Goal: Information Seeking & Learning: Learn about a topic

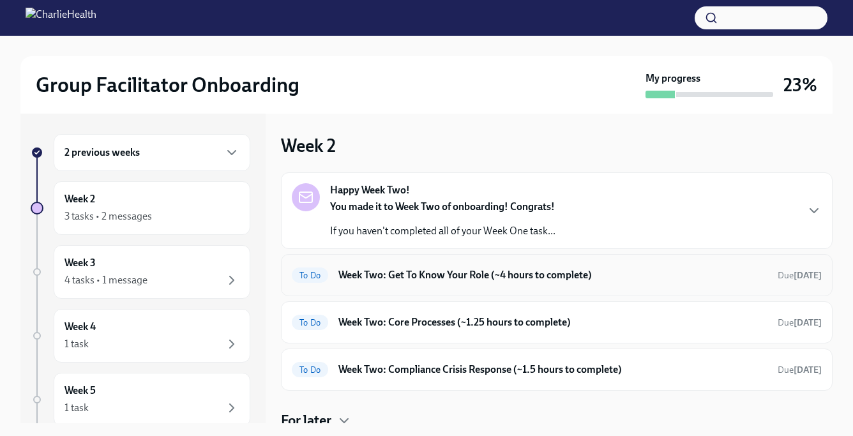
click at [461, 273] on h6 "Week Two: Get To Know Your Role (~4 hours to complete)" at bounding box center [552, 275] width 429 height 14
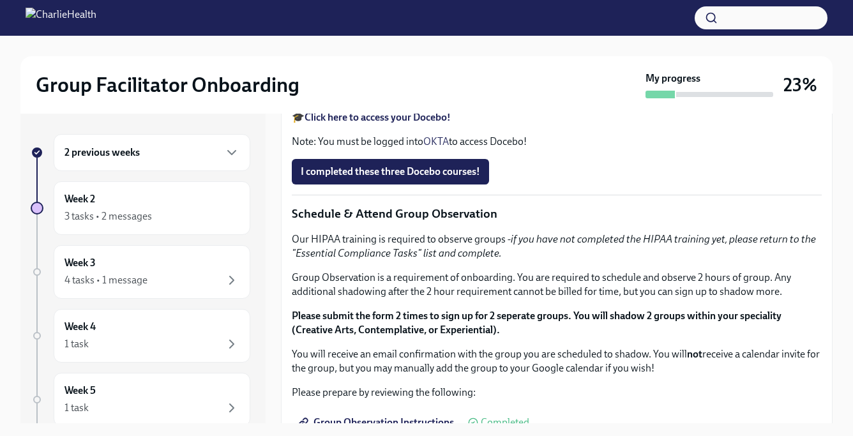
scroll to position [512, 0]
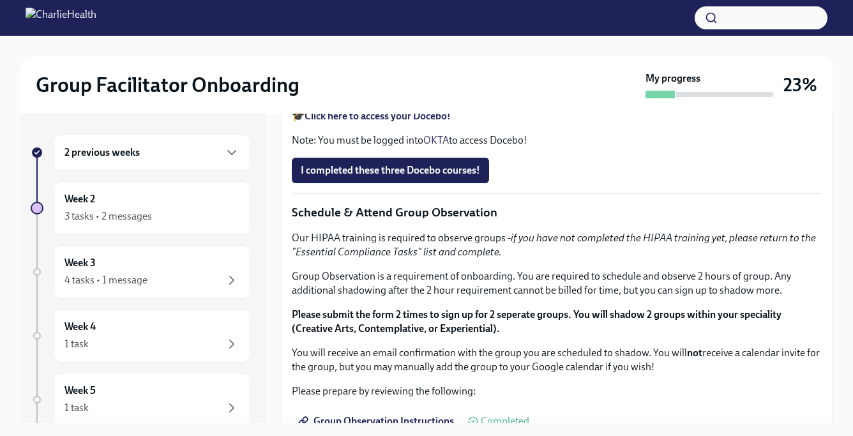
click at [166, 165] on div "2 previous weeks" at bounding box center [152, 152] width 197 height 37
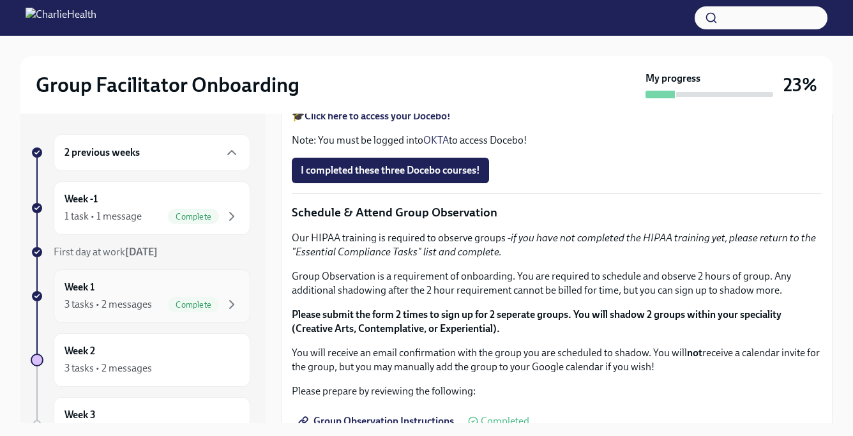
click at [190, 296] on div "Week 1 3 tasks • 2 messages Complete" at bounding box center [151, 296] width 175 height 32
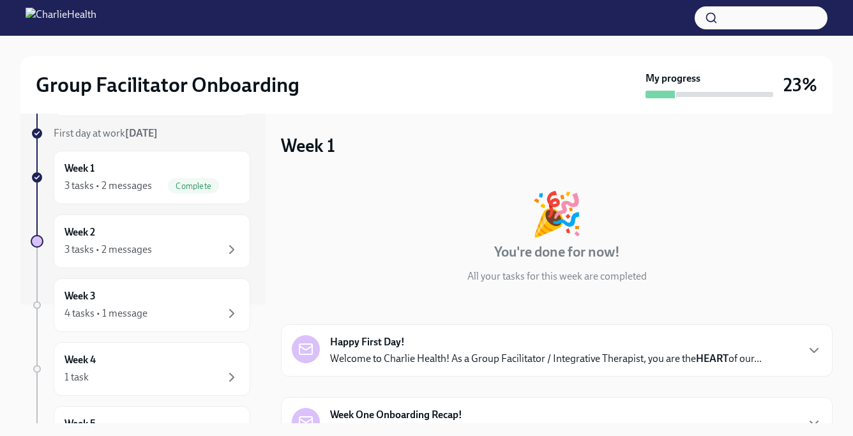
scroll to position [223, 0]
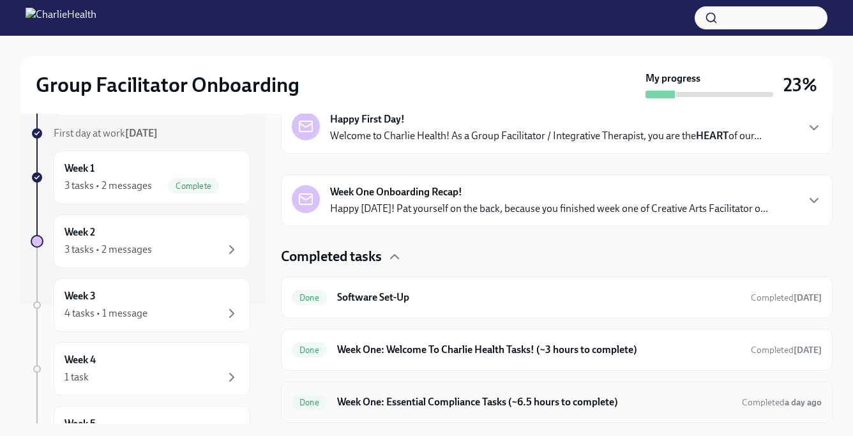
click at [395, 403] on h6 "Week One: Essential Compliance Tasks (~6.5 hours to complete)" at bounding box center [534, 402] width 394 height 14
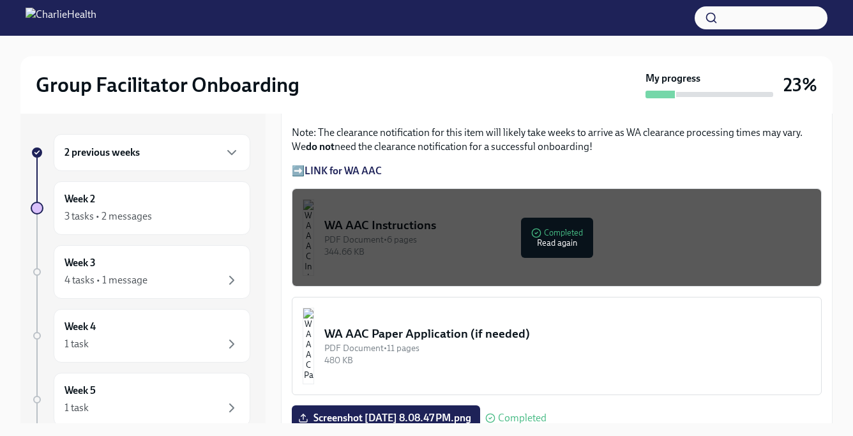
scroll to position [932, 0]
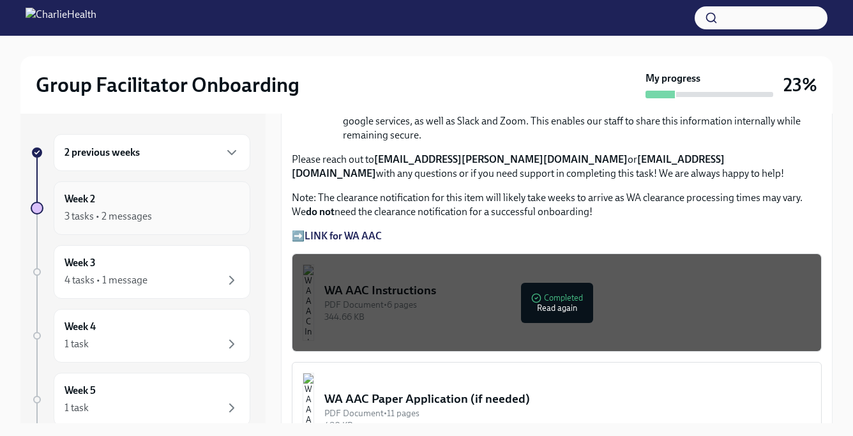
click at [192, 205] on div "Week 2 3 tasks • 2 messages" at bounding box center [151, 208] width 175 height 32
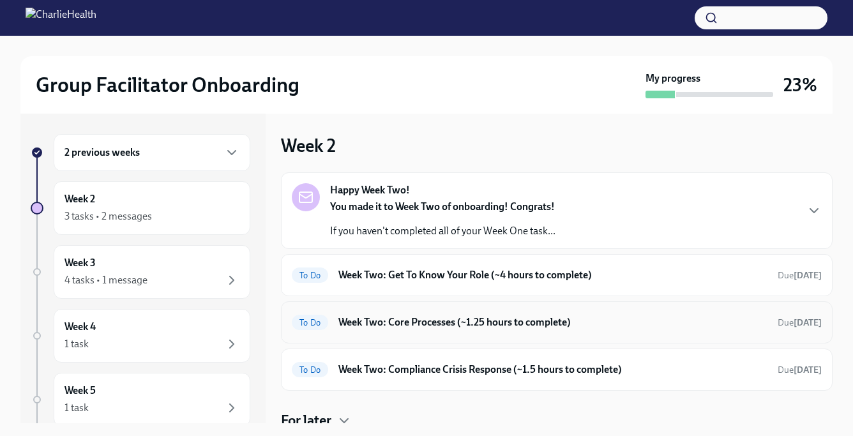
click at [387, 333] on div "To Do Week Two: Core Processes (~1.25 hours to complete) Due [DATE]" at bounding box center [556, 322] width 551 height 42
click at [484, 317] on h6 "Week Two: Core Processes (~1.25 hours to complete)" at bounding box center [552, 322] width 429 height 14
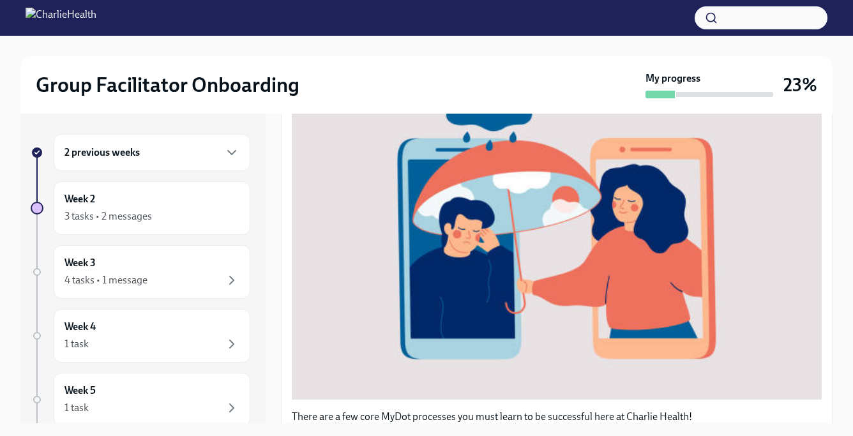
scroll to position [526, 0]
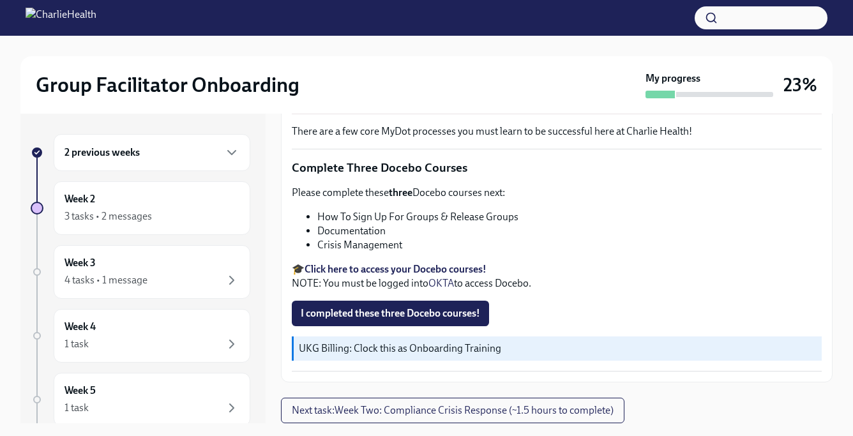
click at [361, 271] on strong "Click here to access your Docebo courses!" at bounding box center [395, 269] width 182 height 12
